Goal: Task Accomplishment & Management: Manage account settings

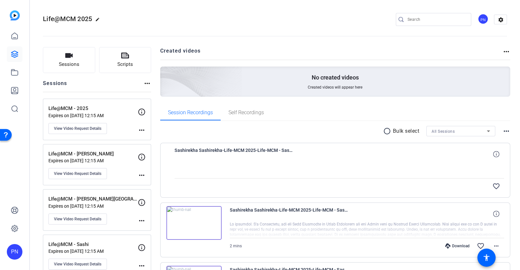
scroll to position [94, 0]
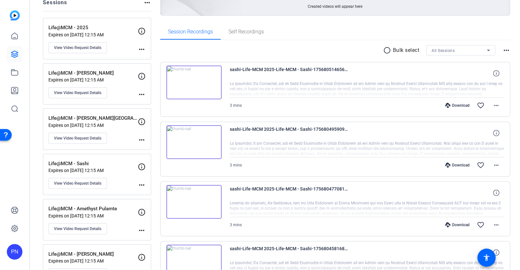
scroll to position [81, 0]
click at [191, 82] on img at bounding box center [193, 83] width 55 height 34
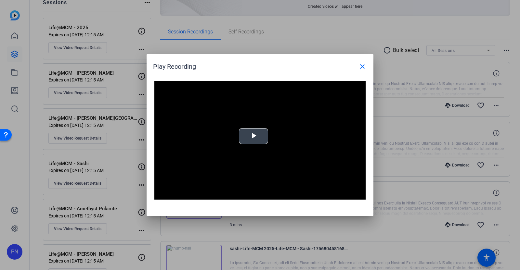
click at [253, 136] on span "Video Player" at bounding box center [253, 136] width 0 height 0
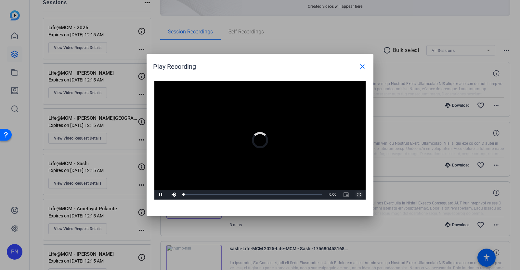
click at [360, 195] on span "Video Player" at bounding box center [358, 195] width 13 height 0
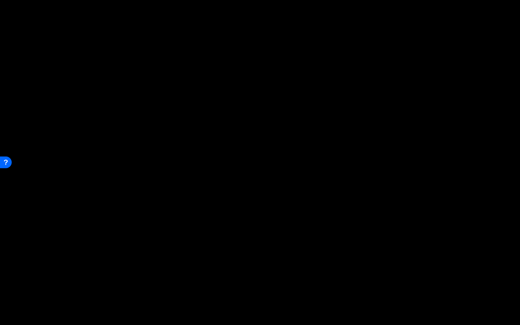
click at [507, 270] on button "Exit Fullscreen" at bounding box center [513, 320] width 13 height 10
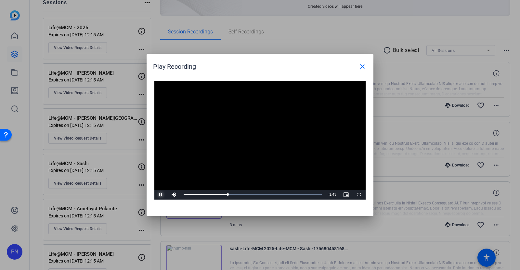
click at [162, 195] on span "Video Player" at bounding box center [160, 195] width 13 height 0
click at [160, 195] on span "Video Player" at bounding box center [160, 195] width 13 height 0
click at [358, 195] on span "Video Player" at bounding box center [358, 195] width 13 height 0
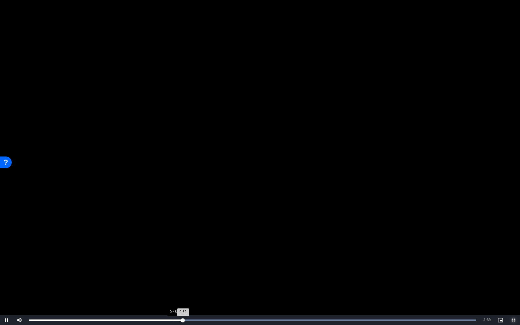
click at [173, 270] on div "Loaded : 100.00% 0:48 0:52" at bounding box center [252, 320] width 453 height 10
click at [155, 270] on div "Loaded : 100.00% 0:42 0:50" at bounding box center [252, 320] width 453 height 10
click at [2, 270] on span "Video Player" at bounding box center [6, 320] width 13 height 0
click at [7, 270] on span "Video Player" at bounding box center [6, 320] width 13 height 0
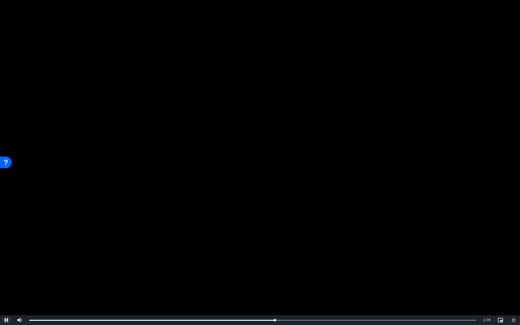
click at [6, 270] on span "Video Player" at bounding box center [6, 320] width 13 height 0
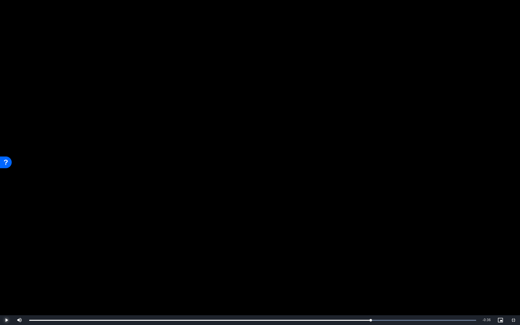
click at [6, 270] on span "Video Player" at bounding box center [6, 320] width 13 height 0
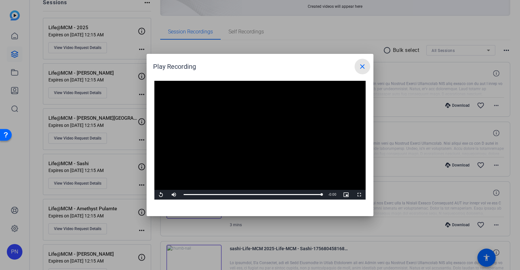
drag, startPoint x: 364, startPoint y: 67, endPoint x: 320, endPoint y: 116, distance: 65.8
click at [364, 67] on mat-icon "close" at bounding box center [362, 67] width 8 height 8
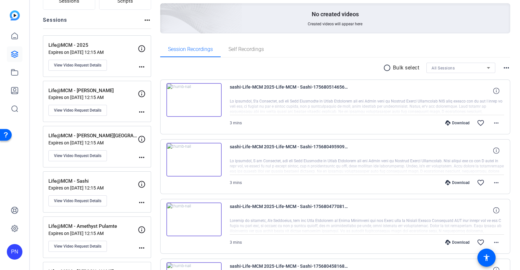
scroll to position [40, 0]
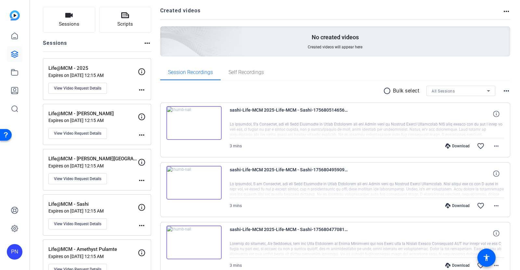
click at [194, 182] on img at bounding box center [193, 183] width 55 height 34
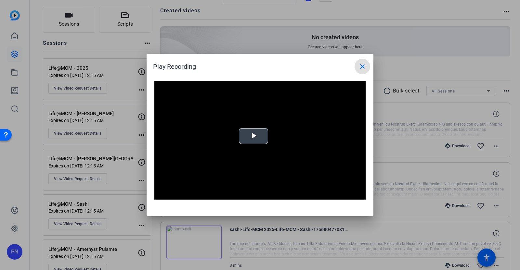
click at [253, 136] on span "Video Player" at bounding box center [253, 136] width 0 height 0
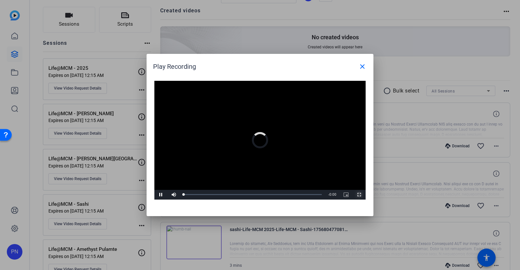
drag, startPoint x: 360, startPoint y: 193, endPoint x: 361, endPoint y: 229, distance: 35.7
click at [360, 195] on span "Video Player" at bounding box center [358, 195] width 13 height 0
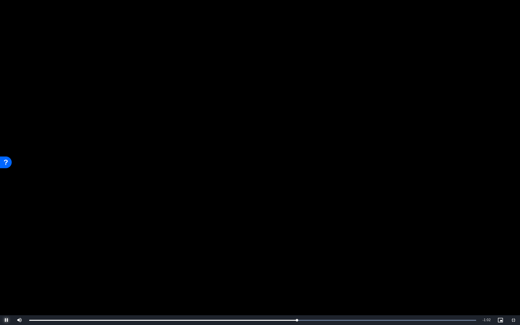
click at [6, 270] on span "Video Player" at bounding box center [6, 320] width 13 height 0
click at [9, 270] on span "Video Player" at bounding box center [6, 320] width 13 height 0
click at [5, 270] on span "Video Player" at bounding box center [6, 320] width 13 height 0
click at [6, 270] on span "Video Player" at bounding box center [6, 320] width 13 height 0
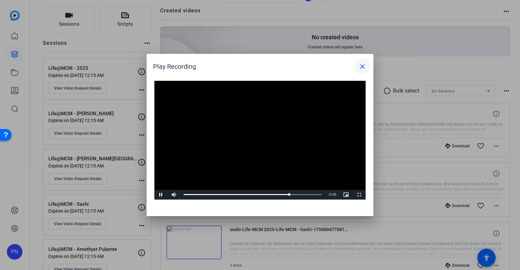
click at [363, 66] on mat-icon "close" at bounding box center [362, 67] width 8 height 8
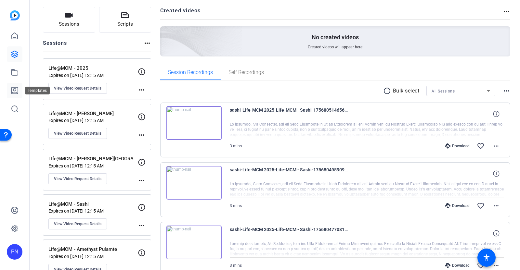
click at [15, 91] on icon at bounding box center [14, 90] width 6 height 6
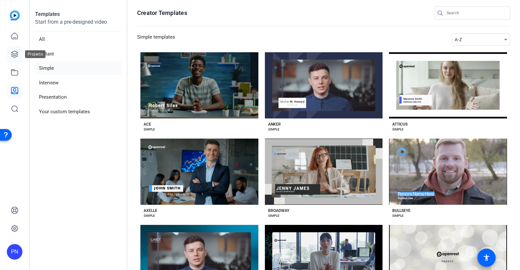
click at [14, 53] on icon at bounding box center [15, 54] width 8 height 8
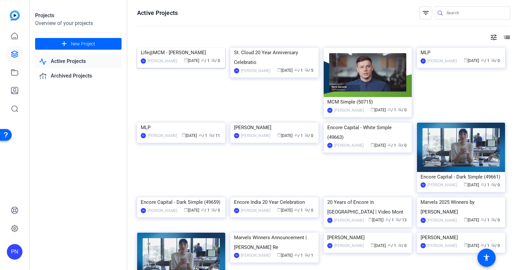
click at [192, 48] on img at bounding box center [181, 48] width 88 height 0
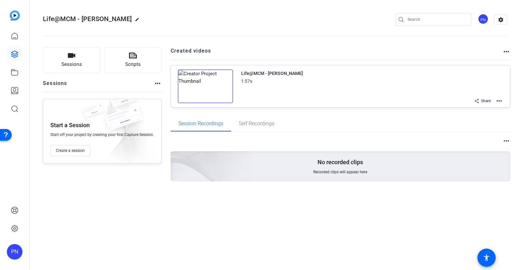
click at [500, 100] on mat-icon "more_horiz" at bounding box center [499, 101] width 8 height 8
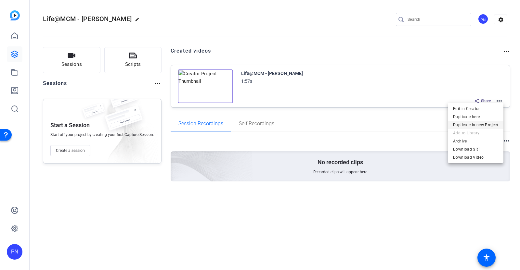
click at [478, 126] on span "Duplicate in new Project" at bounding box center [475, 125] width 45 height 8
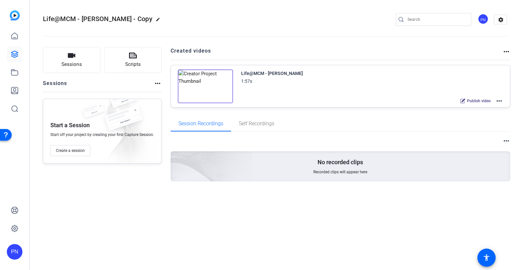
click at [156, 20] on mat-icon "edit" at bounding box center [160, 21] width 8 height 8
drag, startPoint x: 72, startPoint y: 19, endPoint x: 140, endPoint y: 17, distance: 67.6
click at [140, 17] on div "Life@MCM - [PERSON_NAME] - Copy check_circle clear PN settings" at bounding box center [275, 20] width 464 height 10
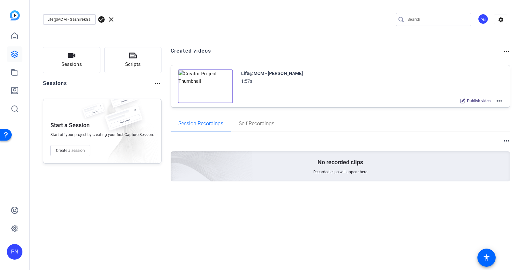
type input "Life@MCM - Sashirekha"
click at [102, 19] on span "check_circle" at bounding box center [101, 20] width 8 height 8
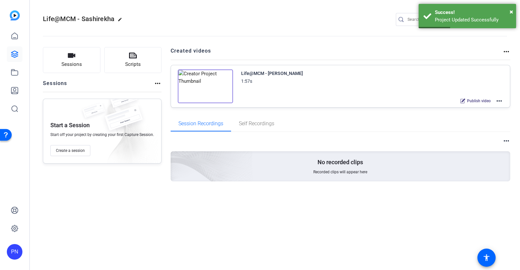
click at [217, 91] on img at bounding box center [205, 87] width 55 height 34
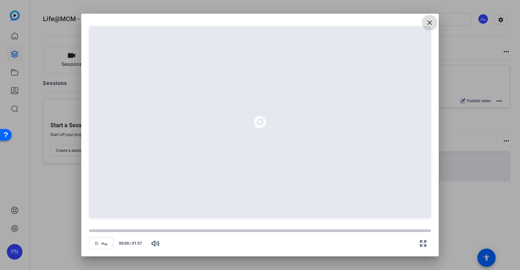
click at [430, 23] on mat-icon "close" at bounding box center [430, 23] width 8 height 8
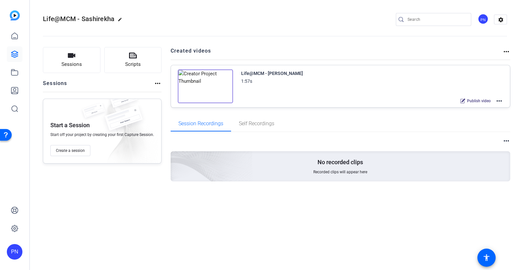
click at [500, 100] on mat-icon "more_horiz" at bounding box center [499, 101] width 8 height 8
click at [470, 108] on span "Edit in Creator" at bounding box center [475, 109] width 45 height 8
